Goal: Navigation & Orientation: Find specific page/section

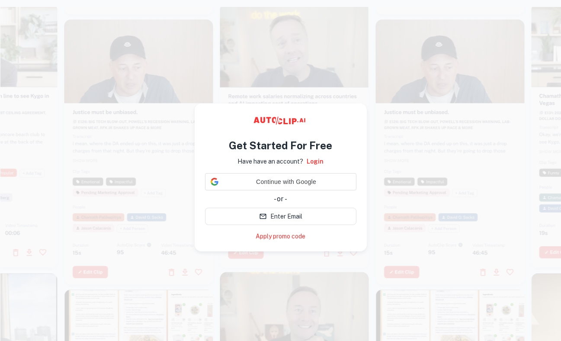
click at [443, 88] on video at bounding box center [450, 56] width 149 height 74
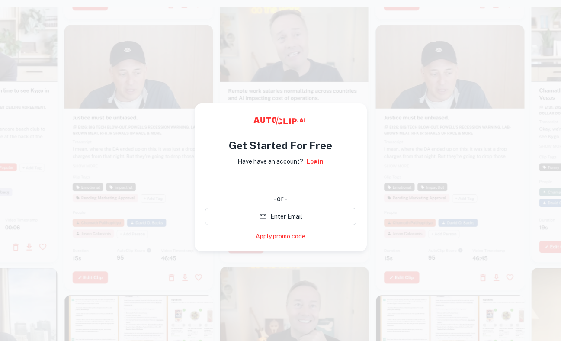
click at [374, 155] on div at bounding box center [294, 177] width 771 height 341
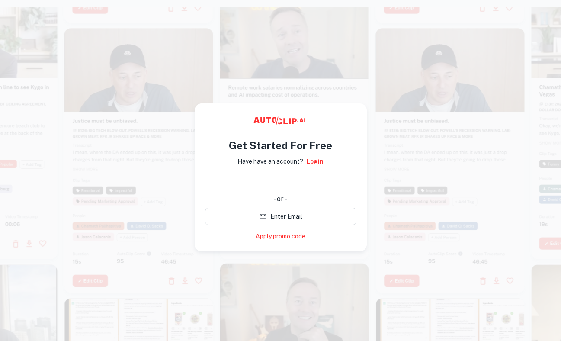
click at [473, 40] on video at bounding box center [450, 65] width 149 height 74
click at [102, 189] on div at bounding box center [138, 162] width 149 height 264
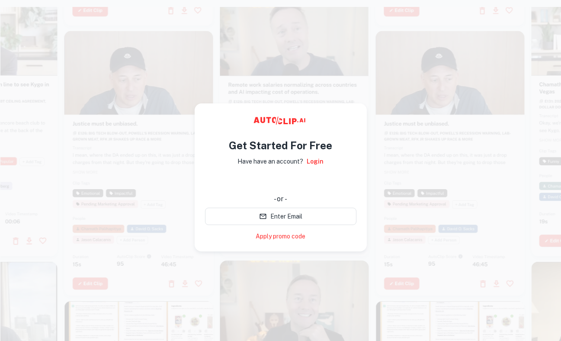
click at [102, 189] on div at bounding box center [138, 163] width 149 height 264
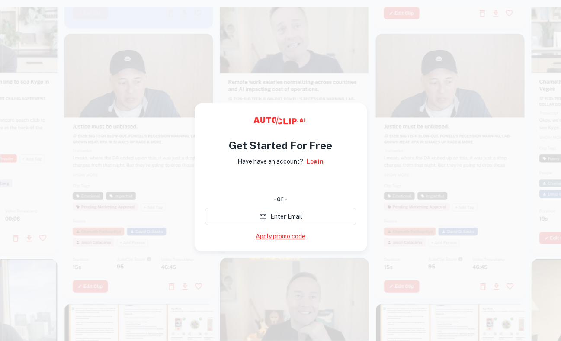
click at [293, 237] on link "Apply promo code" at bounding box center [280, 236] width 50 height 9
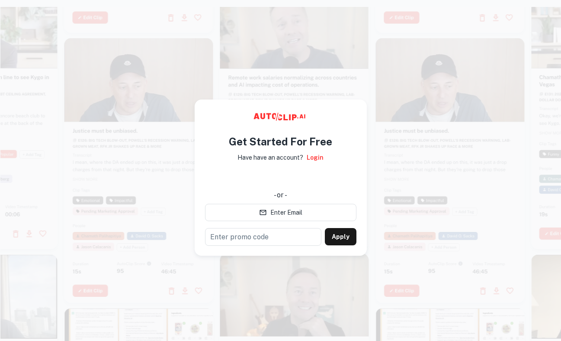
click at [122, 132] on div at bounding box center [138, 170] width 149 height 264
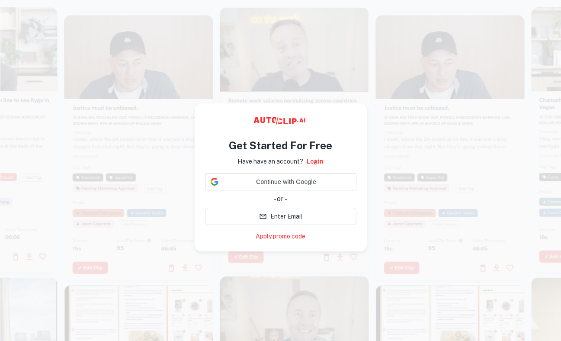
scroll to position [7, 0]
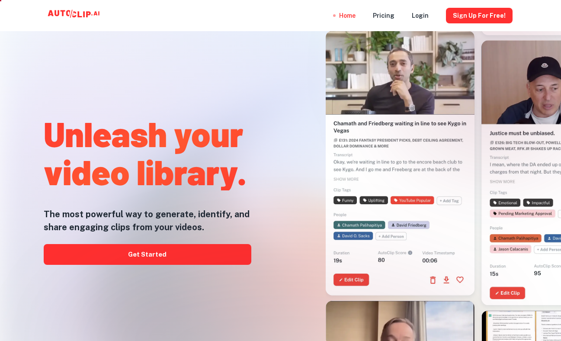
scroll to position [7, 0]
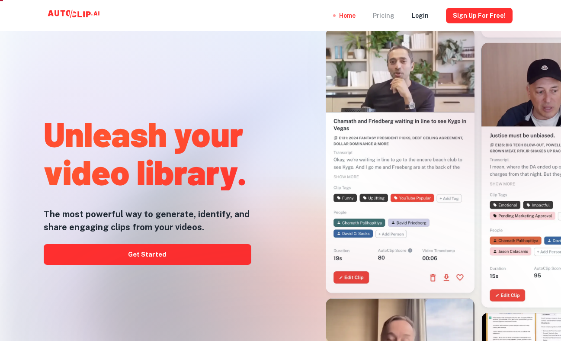
click at [382, 16] on div "Pricing" at bounding box center [384, 15] width 22 height 31
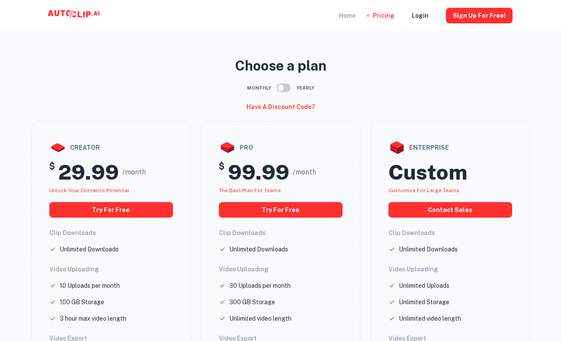
click at [352, 14] on div "Home" at bounding box center [347, 15] width 16 height 31
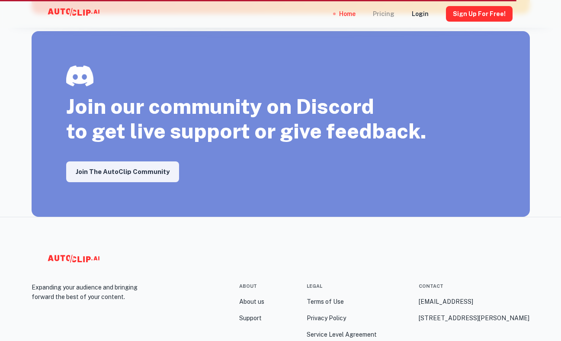
scroll to position [1492, 0]
